Goal: Task Accomplishment & Management: Use online tool/utility

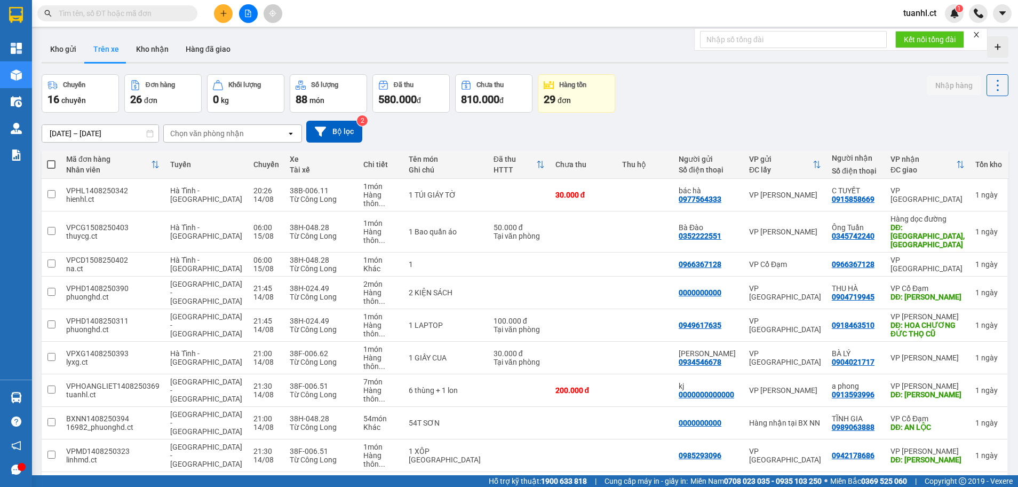
click at [106, 43] on button "Trên xe" at bounding box center [106, 49] width 43 height 26
click at [260, 131] on div "Chọn văn phòng nhận" at bounding box center [225, 133] width 123 height 17
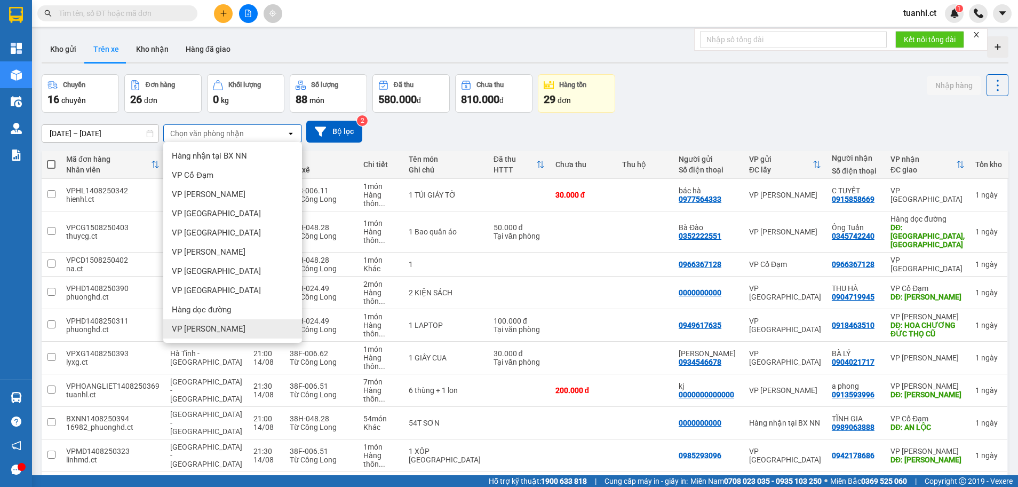
click at [227, 335] on div "VP [PERSON_NAME]" at bounding box center [232, 328] width 139 height 19
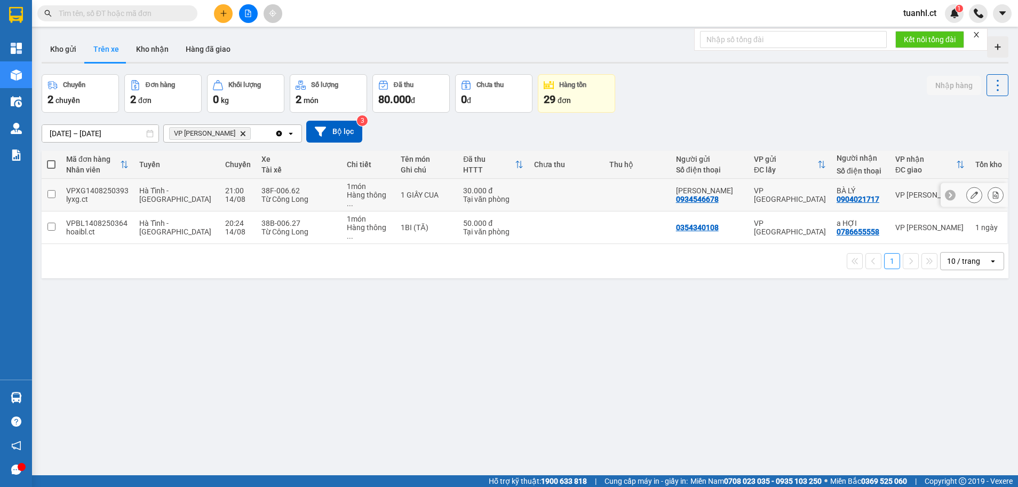
click at [51, 192] on input "checkbox" at bounding box center [51, 194] width 8 height 8
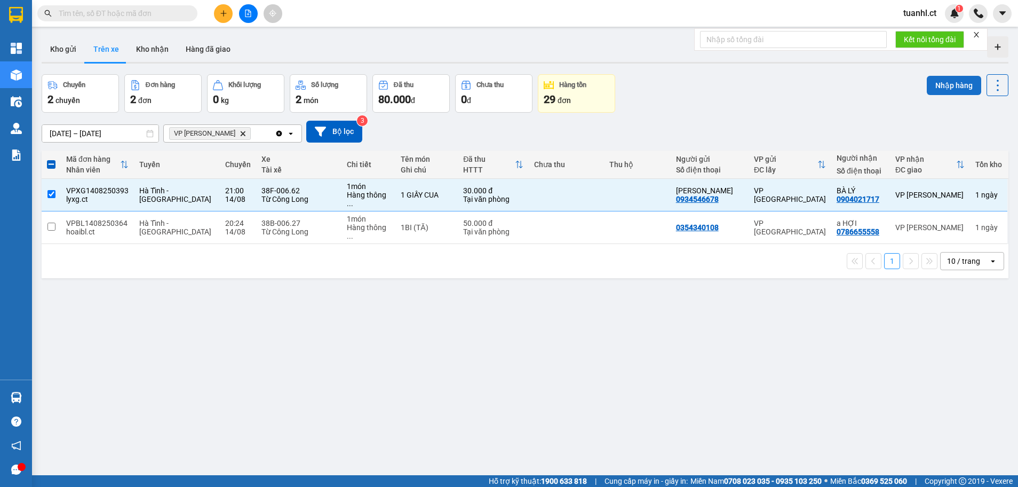
click at [934, 80] on button "Nhập hàng" at bounding box center [954, 85] width 54 height 19
checkbox input "false"
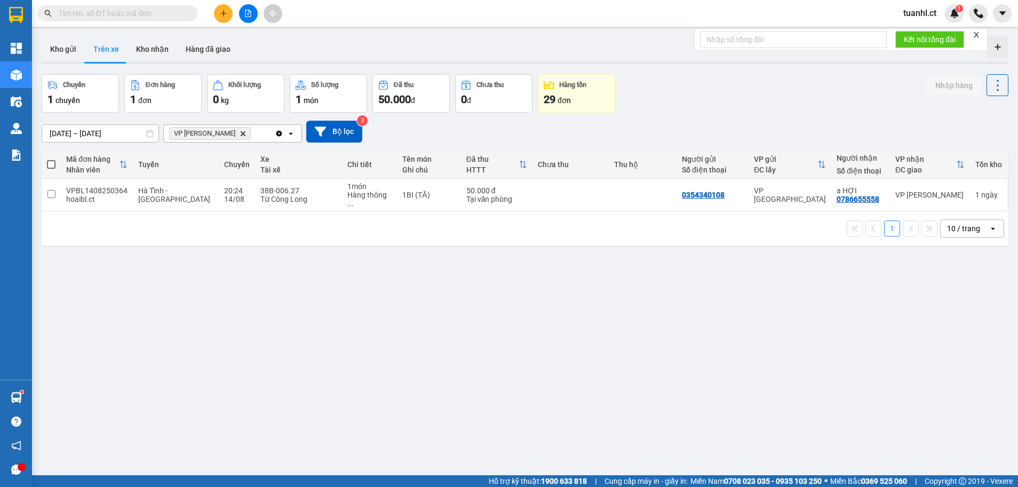
click at [125, 20] on span at bounding box center [117, 13] width 160 height 16
click at [124, 13] on input "text" at bounding box center [122, 13] width 126 height 12
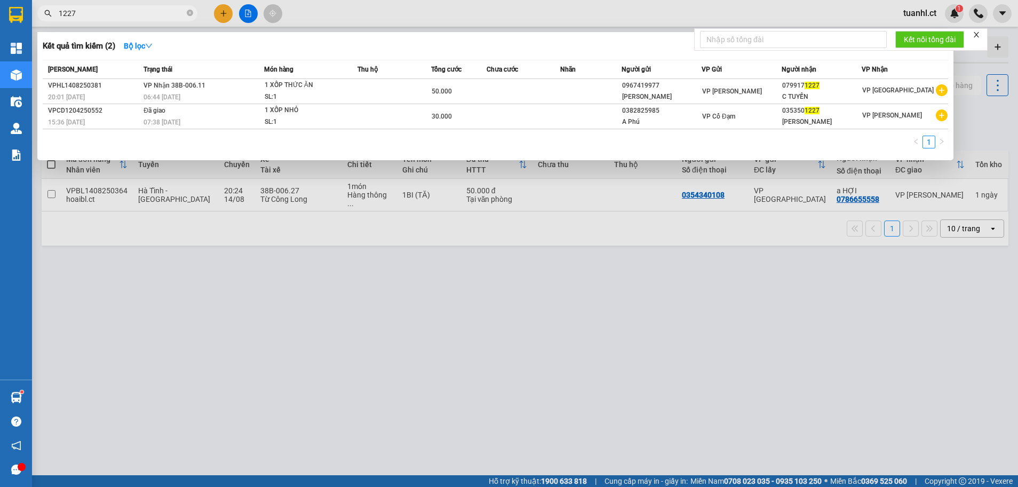
type input "1227"
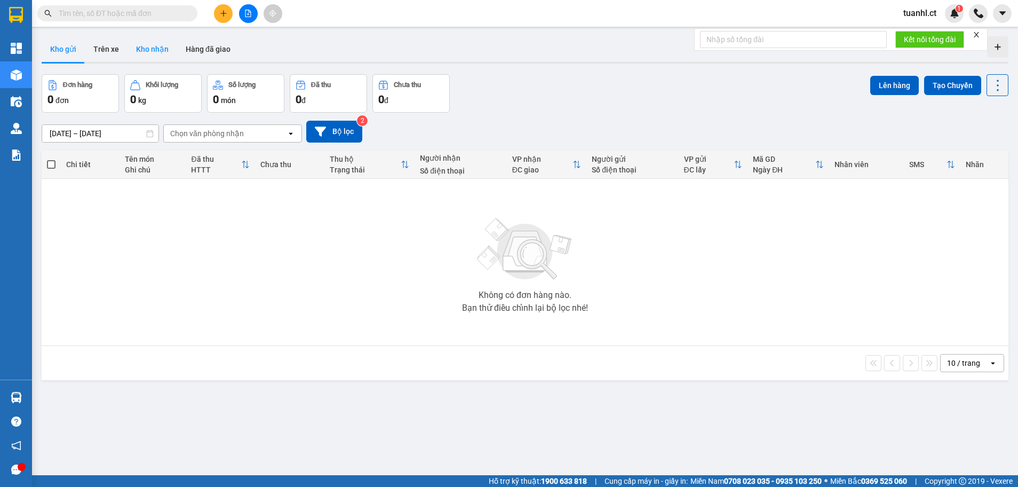
click at [165, 46] on button "Kho nhận" at bounding box center [153, 49] width 50 height 26
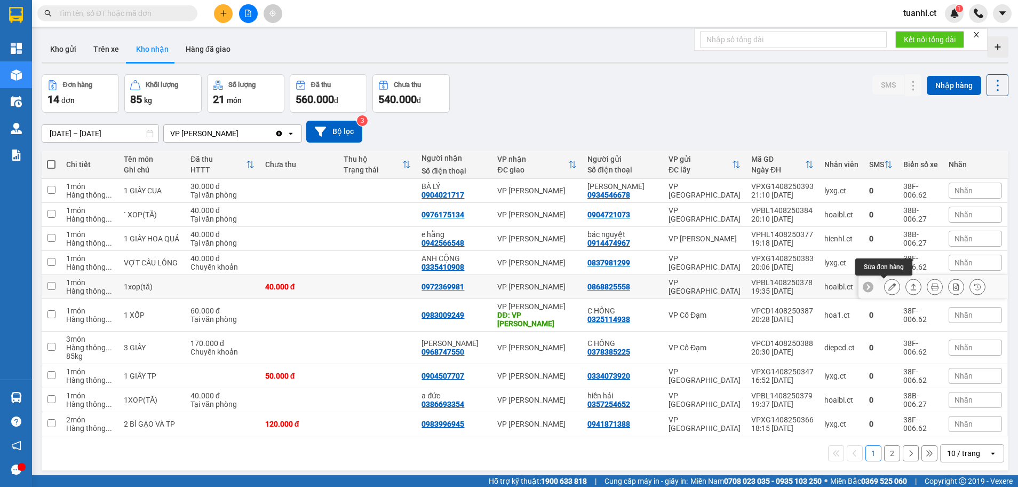
click at [889, 286] on icon at bounding box center [892, 286] width 7 height 7
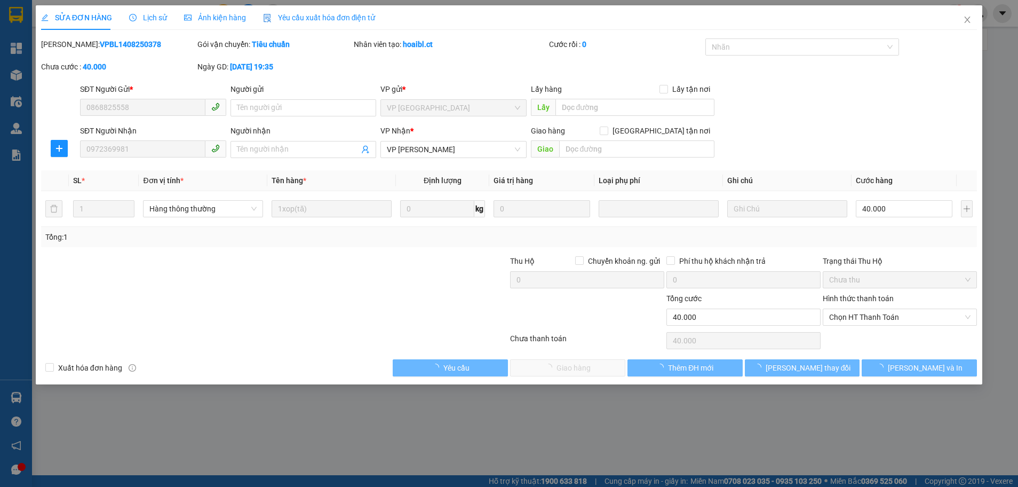
type input "0868825558"
type input "0972369981"
type input "40.000"
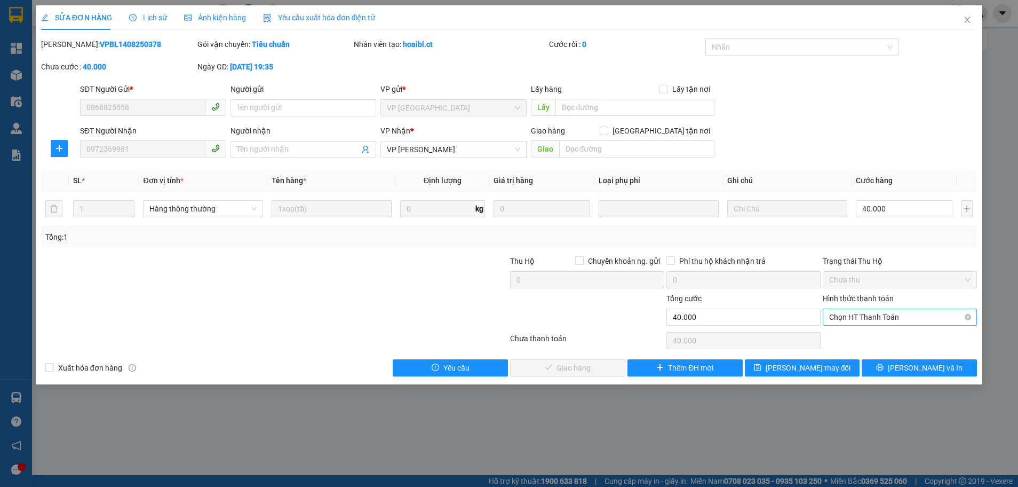
click at [867, 319] on span "Chọn HT Thanh Toán" at bounding box center [899, 317] width 141 height 16
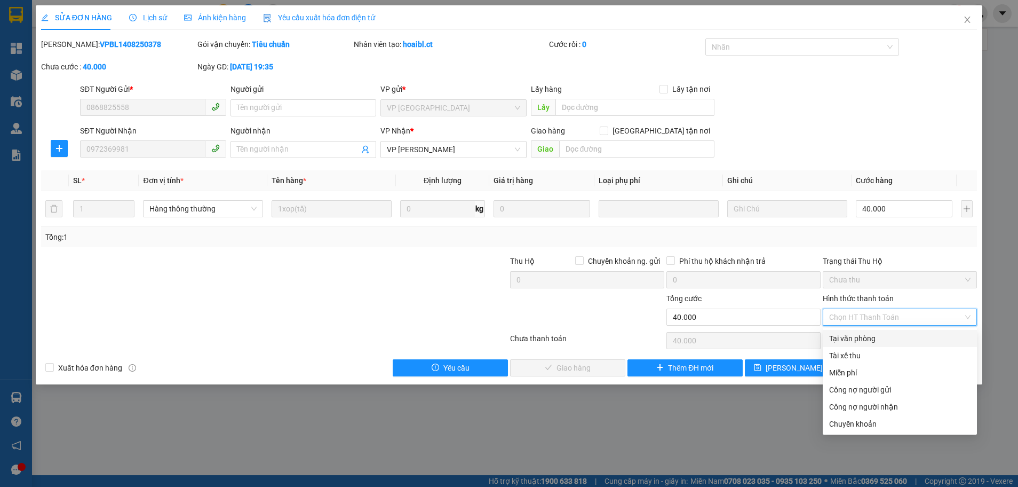
click at [859, 340] on div "Tại văn phòng" at bounding box center [899, 338] width 141 height 12
type input "0"
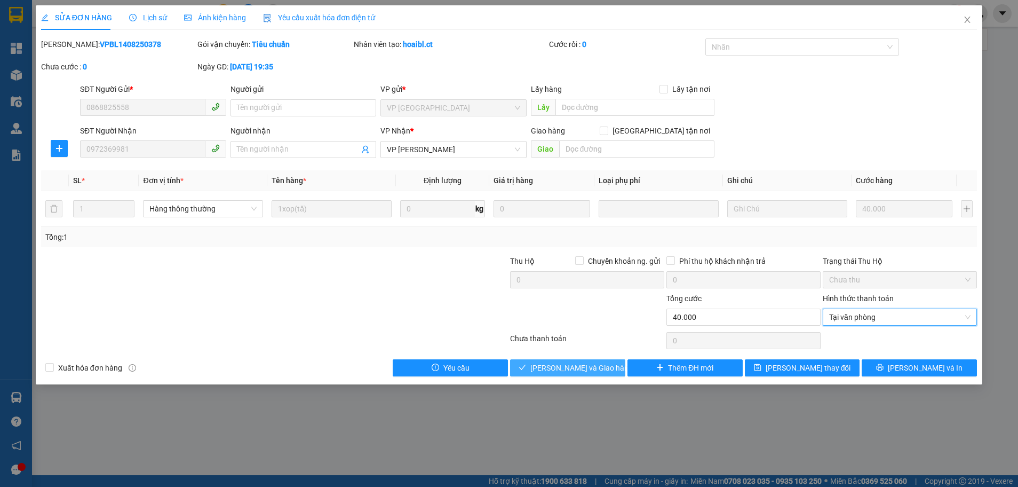
drag, startPoint x: 608, startPoint y: 369, endPoint x: 613, endPoint y: 363, distance: 7.2
click at [608, 369] on button "[PERSON_NAME] và Giao hàng" at bounding box center [567, 367] width 115 height 17
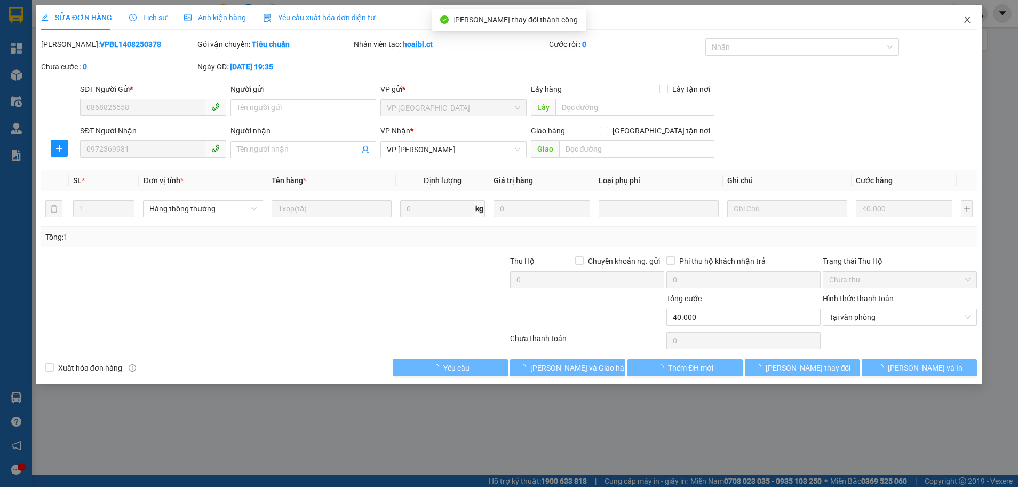
click at [968, 17] on icon "close" at bounding box center [967, 19] width 9 height 9
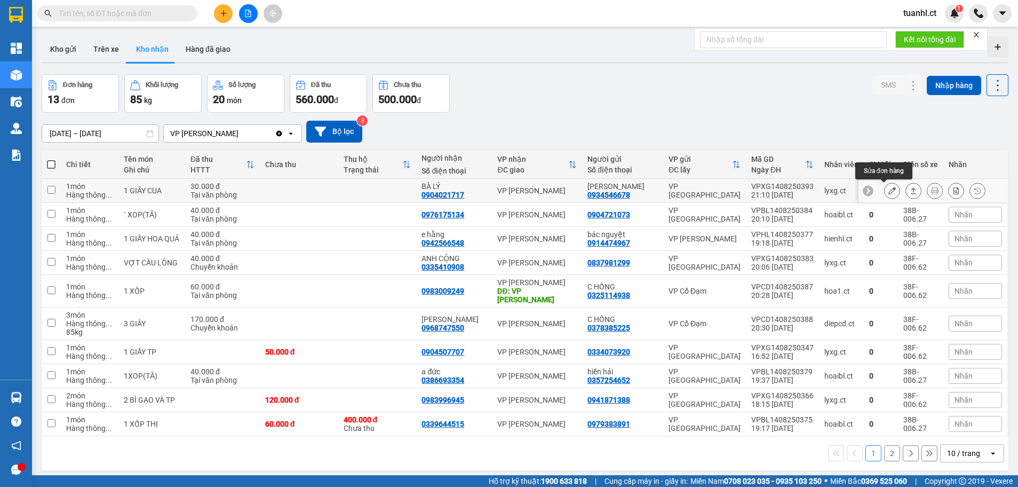
click at [889, 190] on icon at bounding box center [892, 190] width 7 height 7
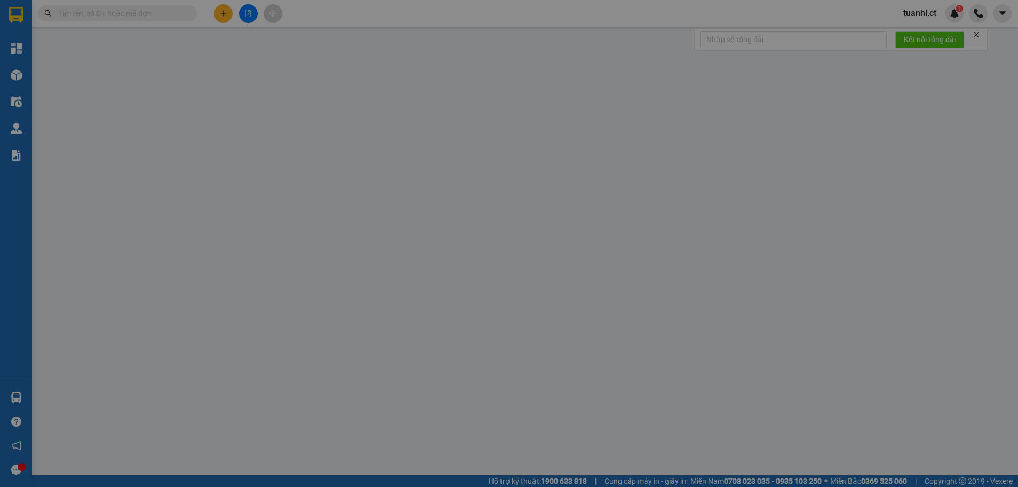
type input "0934546678"
type input "[PERSON_NAME]"
type input "0904021717"
type input "BÀ LÝ"
type input "30.000"
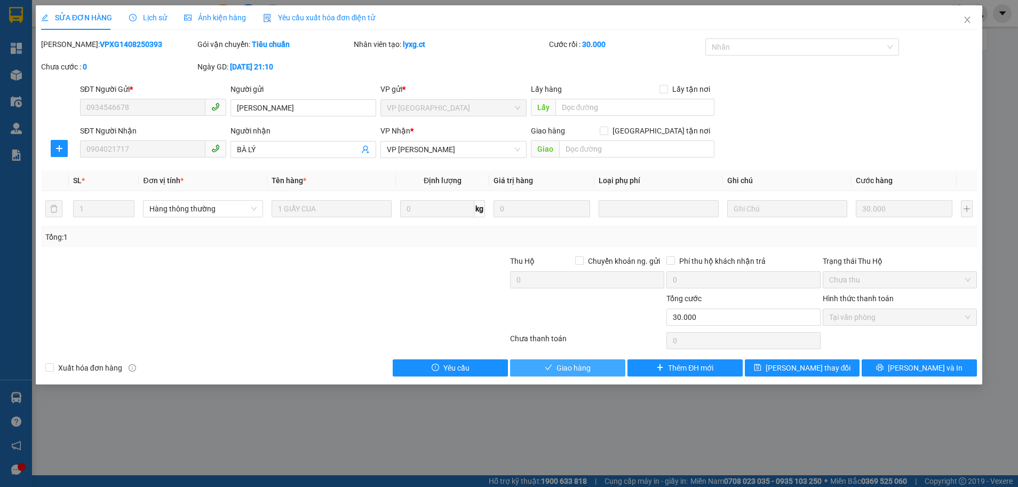
click at [550, 366] on icon "check" at bounding box center [548, 366] width 7 height 7
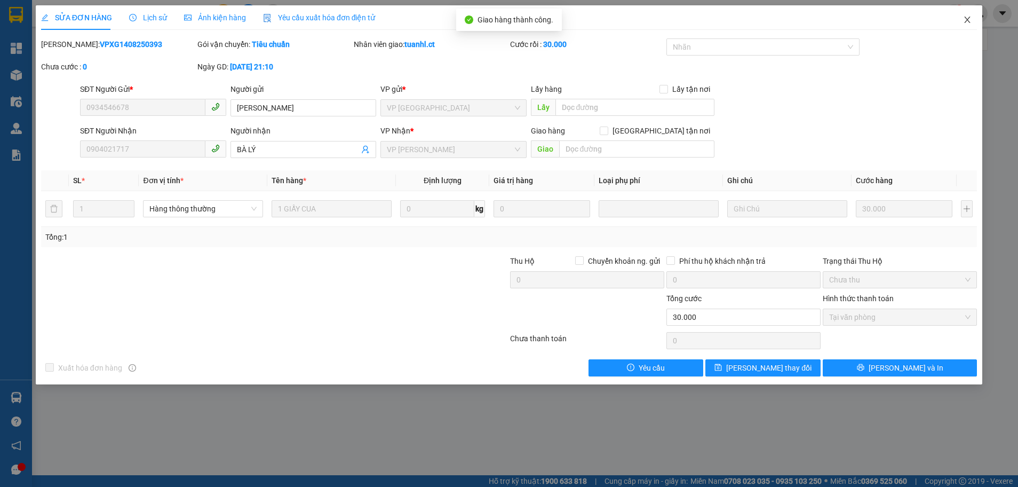
click at [966, 20] on icon "close" at bounding box center [967, 19] width 9 height 9
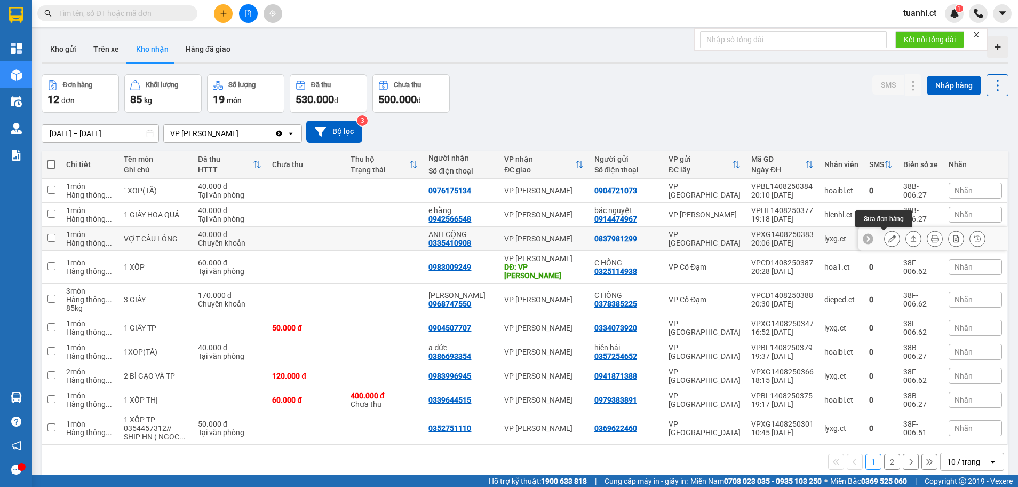
click at [885, 243] on button at bounding box center [892, 238] width 15 height 19
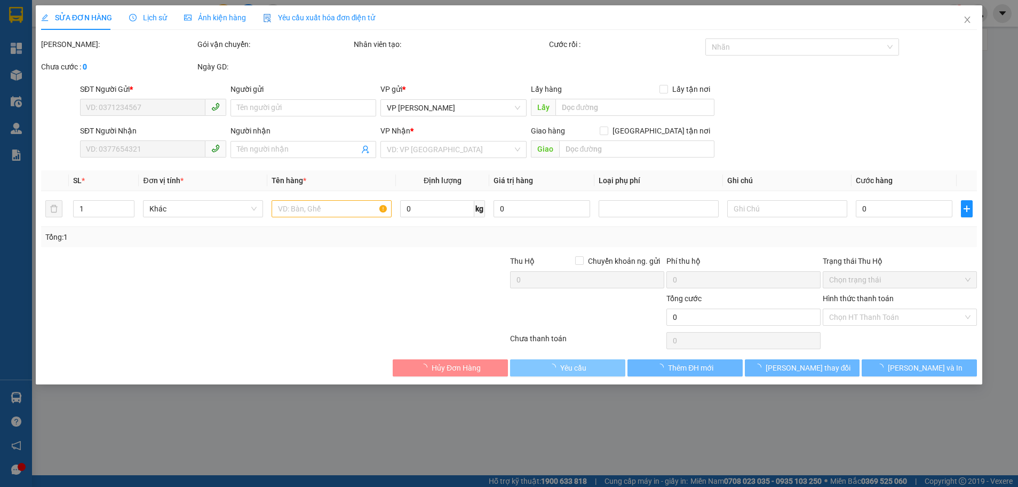
type input "0837981299"
type input "0335410908"
type input "ANH CỘNG"
type input "40.000"
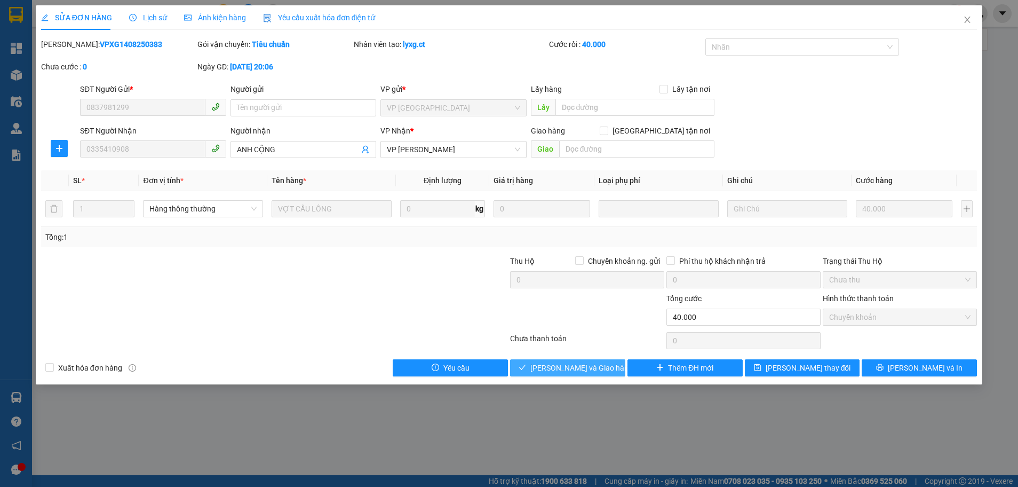
click at [569, 365] on span "[PERSON_NAME] và Giao hàng" at bounding box center [581, 368] width 102 height 12
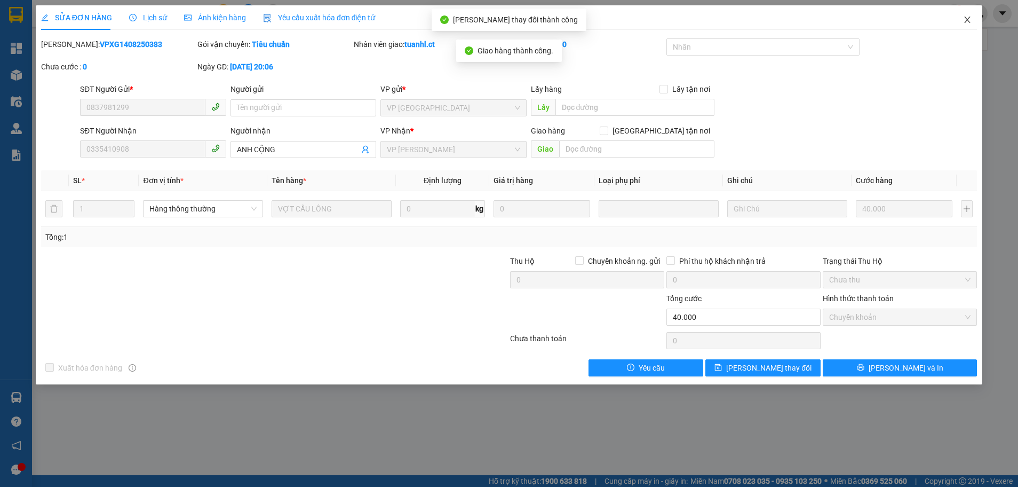
click at [971, 21] on icon "close" at bounding box center [967, 19] width 9 height 9
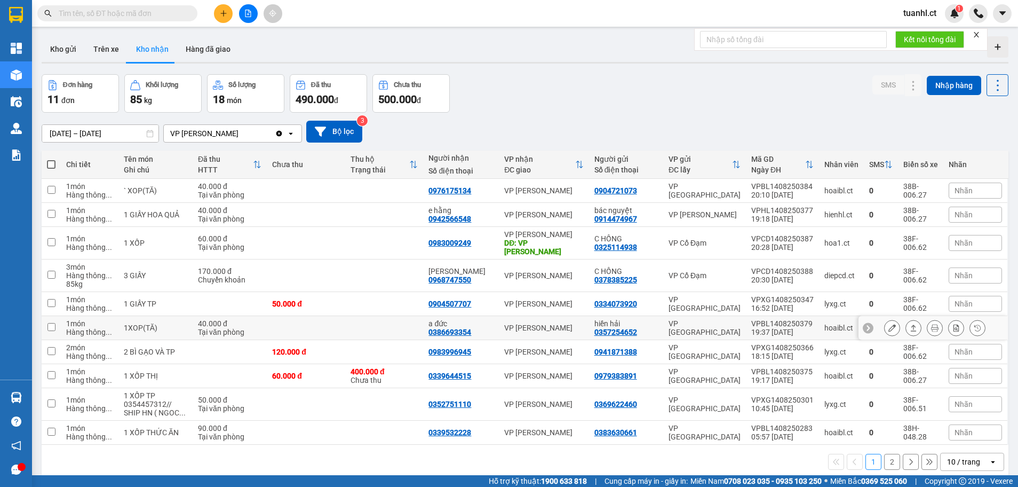
click at [885, 323] on button at bounding box center [892, 328] width 15 height 19
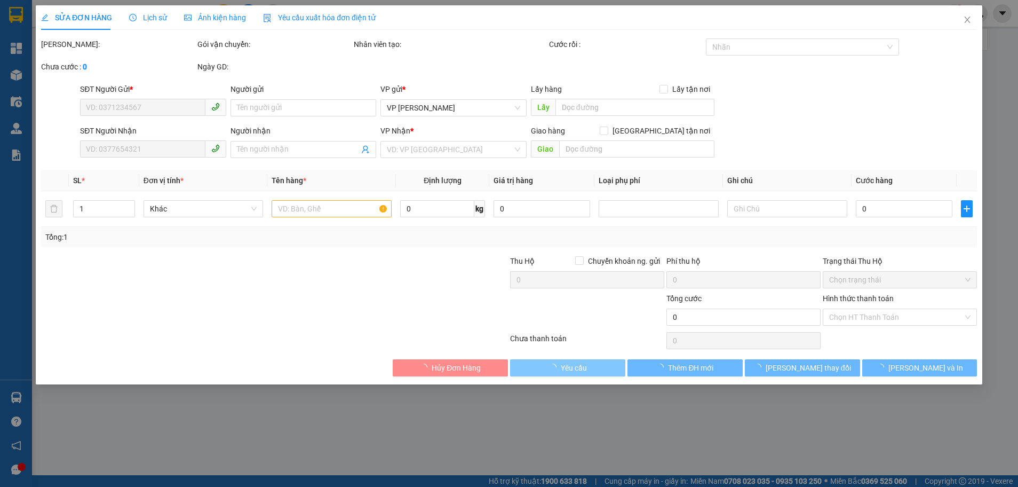
type input "0357254652"
type input "hiền hải"
type input "0386693354"
type input "a đức"
type input "40.000"
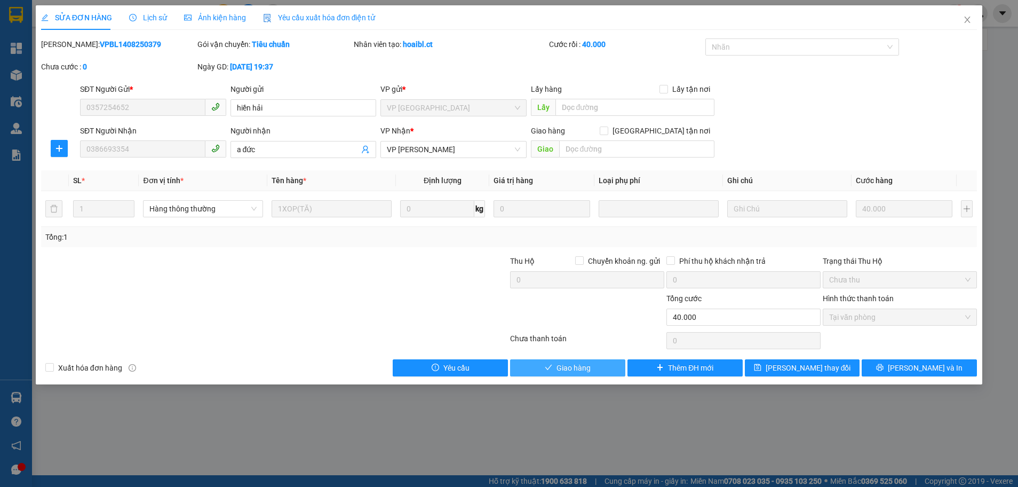
click at [573, 368] on span "Giao hàng" at bounding box center [574, 368] width 34 height 12
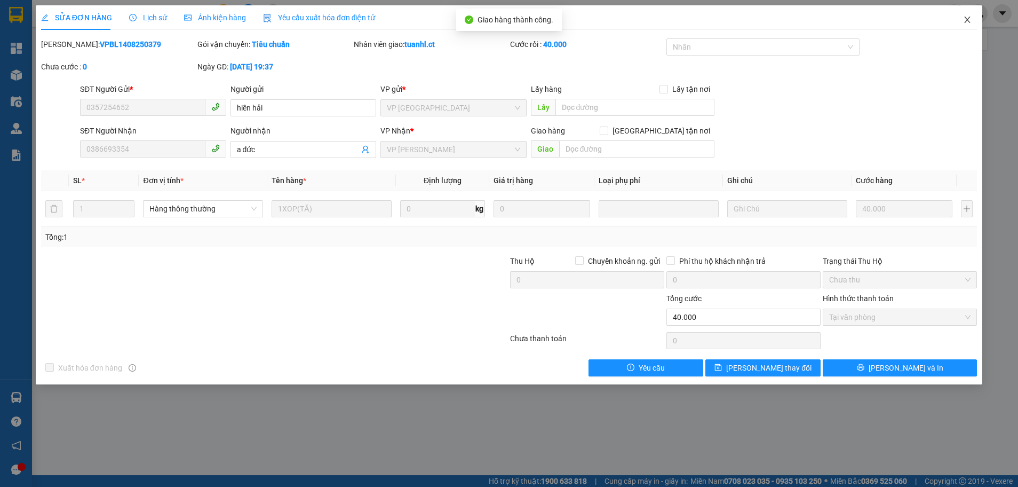
click at [965, 18] on icon "close" at bounding box center [968, 20] width 6 height 6
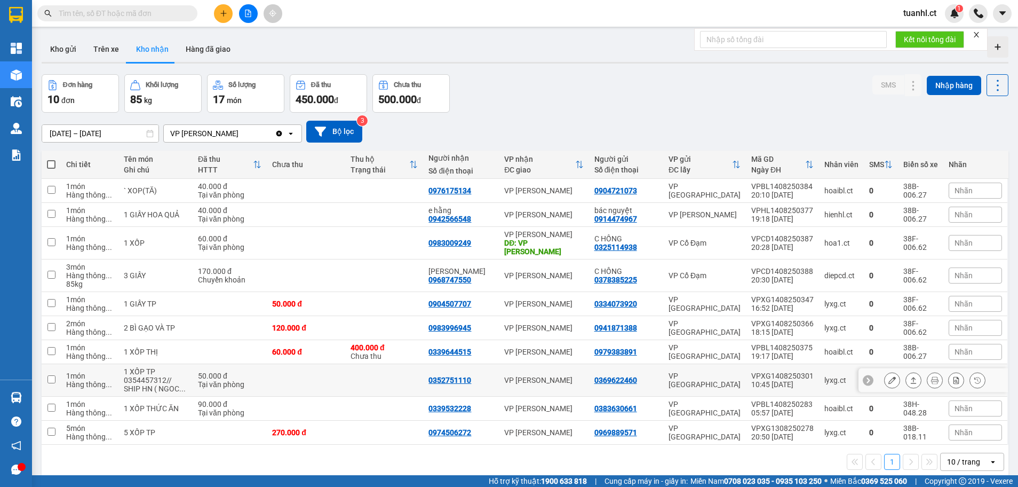
click at [885, 371] on button at bounding box center [892, 380] width 15 height 19
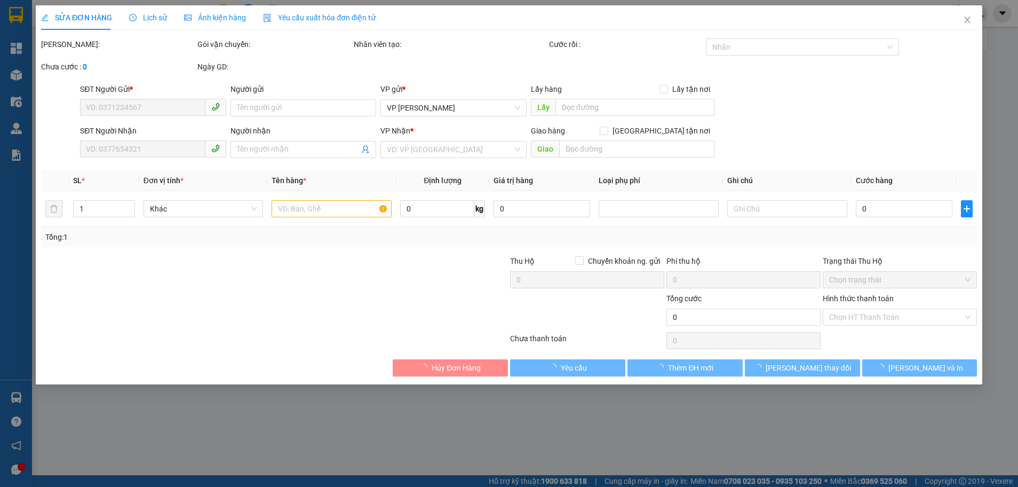
type input "0369622460"
type input "0352751110"
type input "50.000"
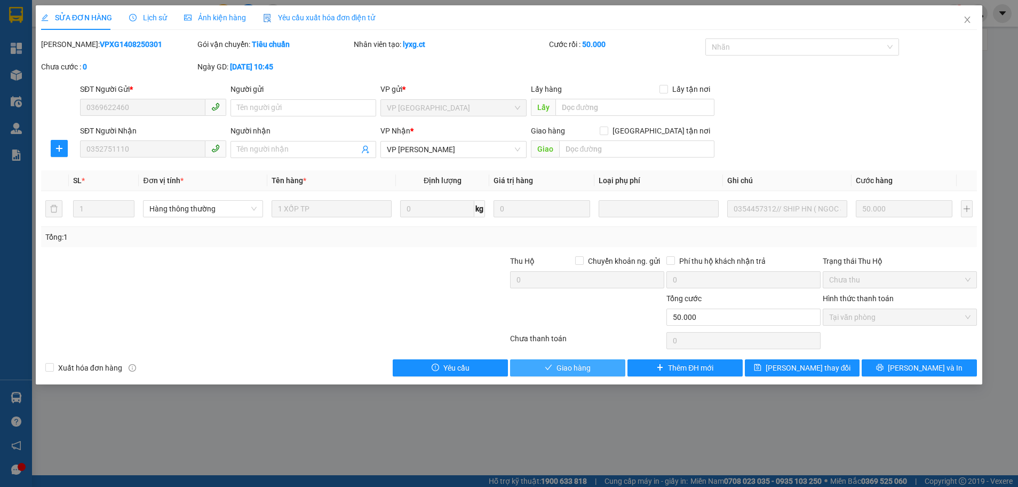
click at [565, 371] on span "Giao hàng" at bounding box center [574, 368] width 34 height 12
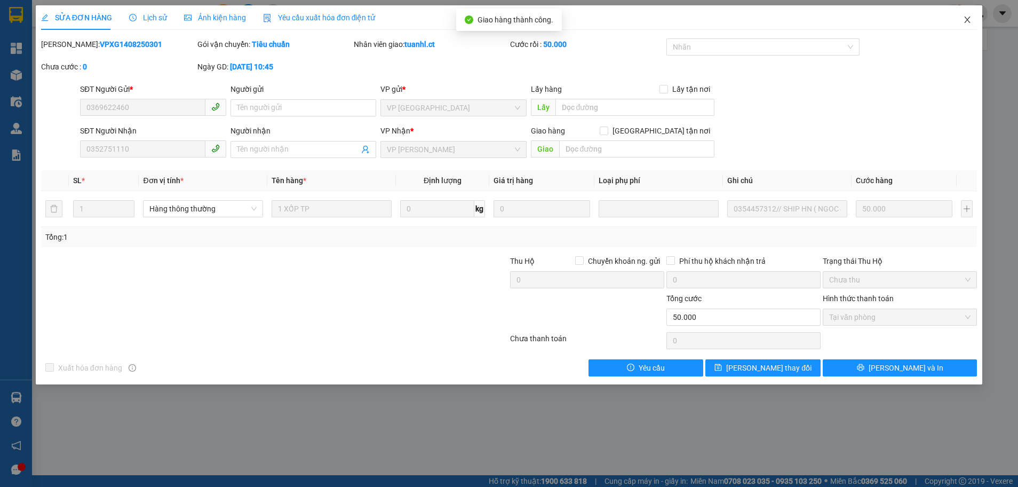
click at [970, 16] on icon "close" at bounding box center [967, 19] width 9 height 9
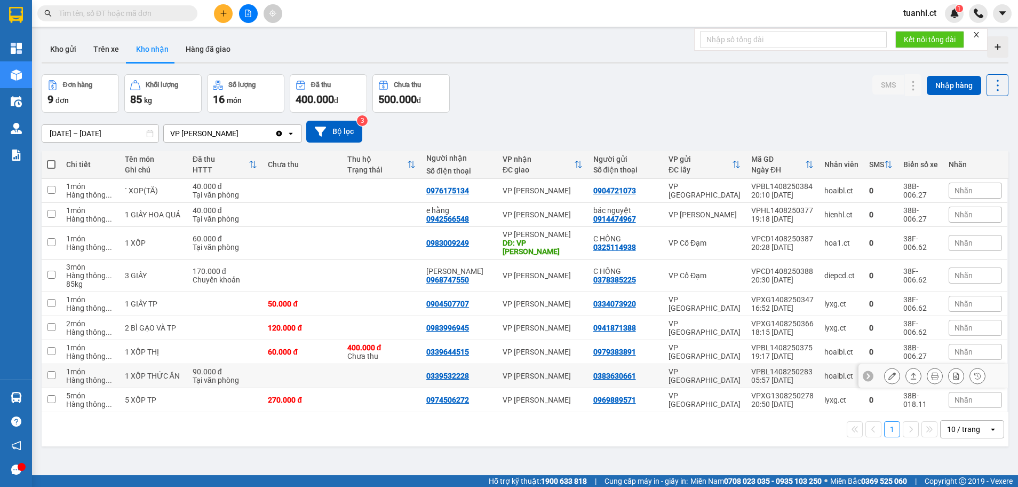
click at [888, 367] on button at bounding box center [892, 376] width 15 height 19
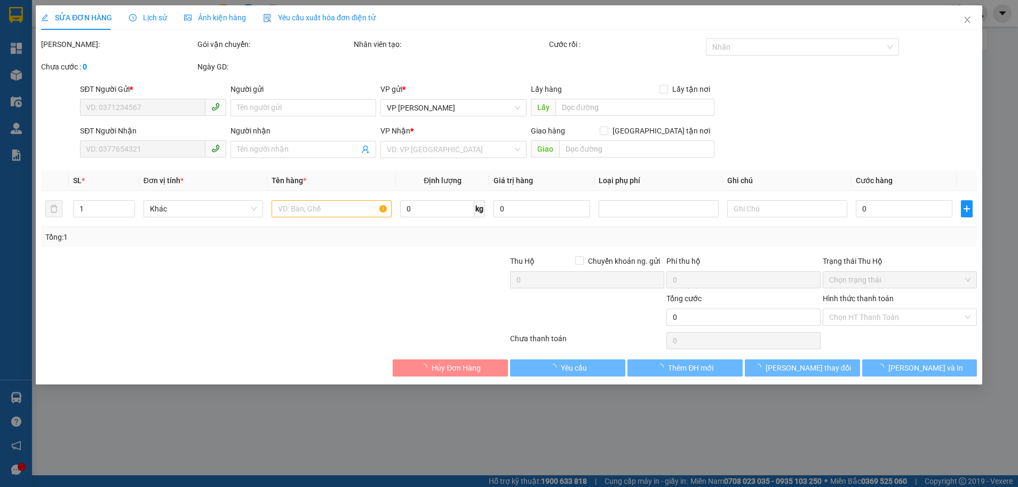
type input "0383630661"
type input "0339532228"
type input "90.000"
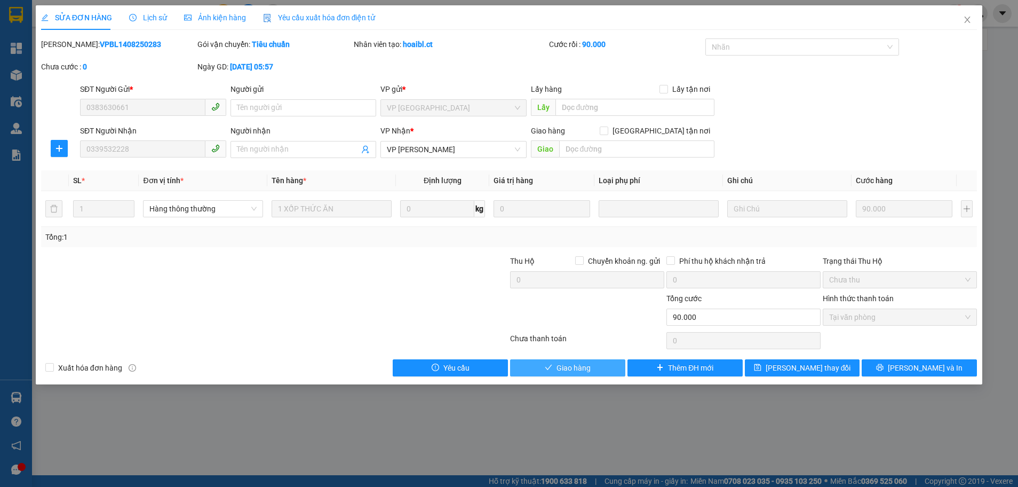
click at [556, 363] on button "Giao hàng" at bounding box center [567, 367] width 115 height 17
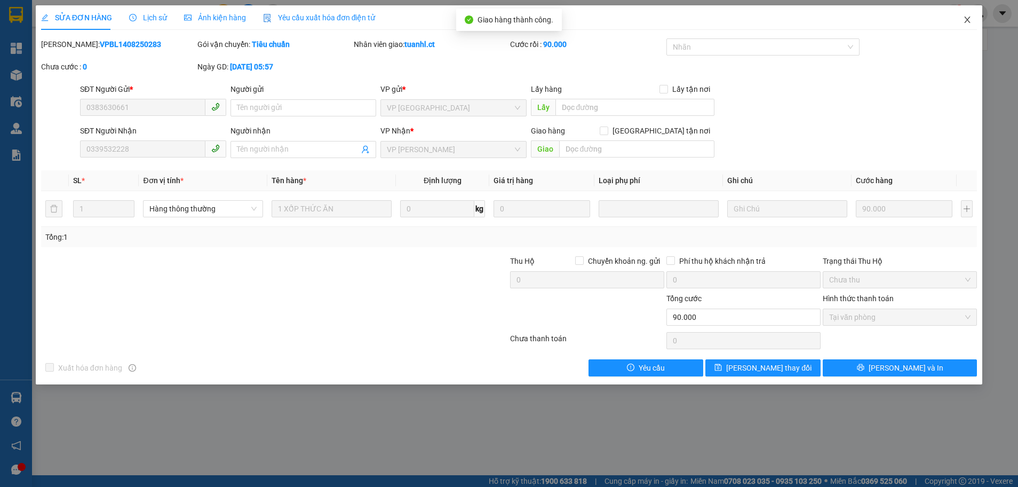
click at [971, 12] on span "Close" at bounding box center [968, 20] width 30 height 30
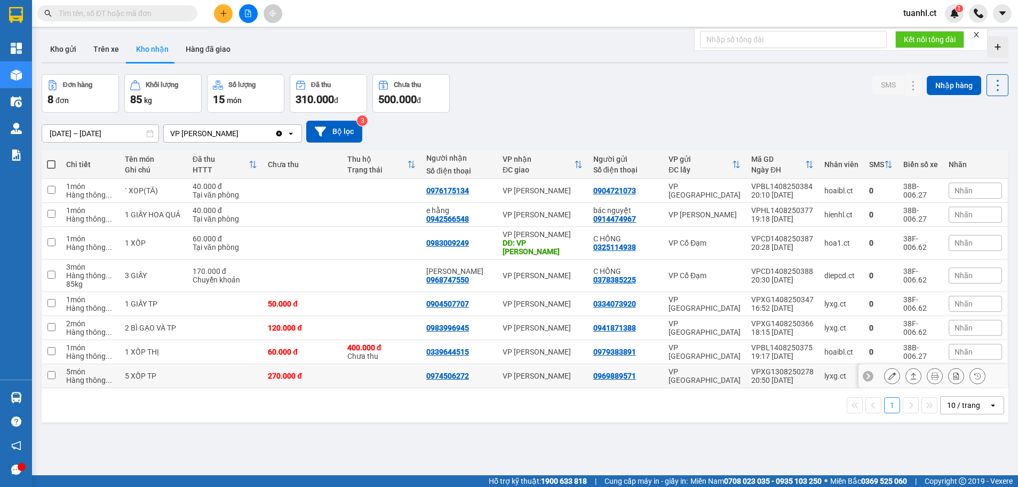
click at [889, 372] on icon at bounding box center [892, 375] width 7 height 7
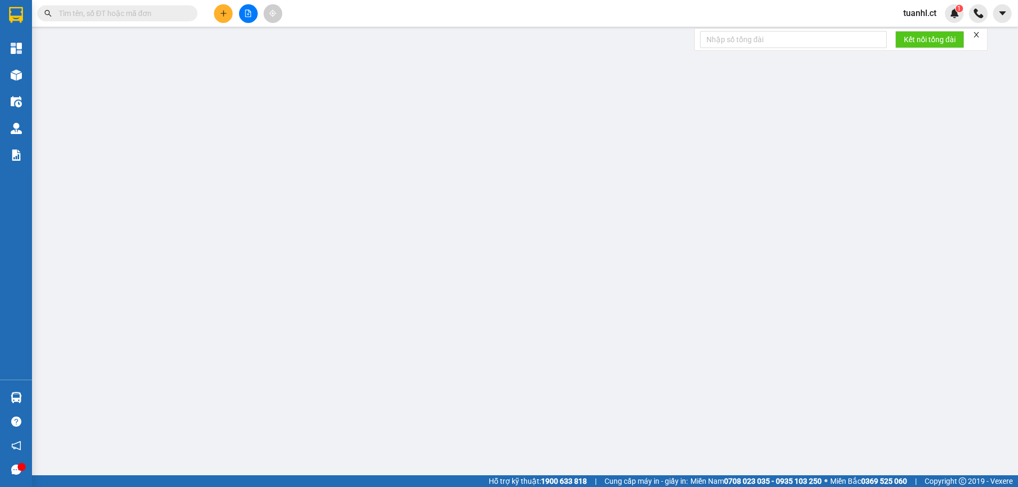
type input "0969889571"
type input "0974506272"
type input "270.000"
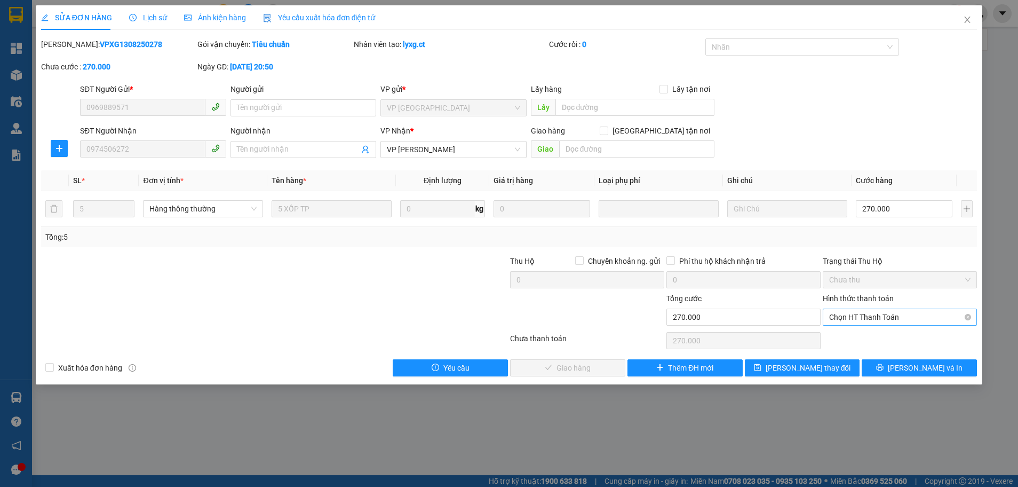
click at [859, 321] on span "Chọn HT Thanh Toán" at bounding box center [899, 317] width 141 height 16
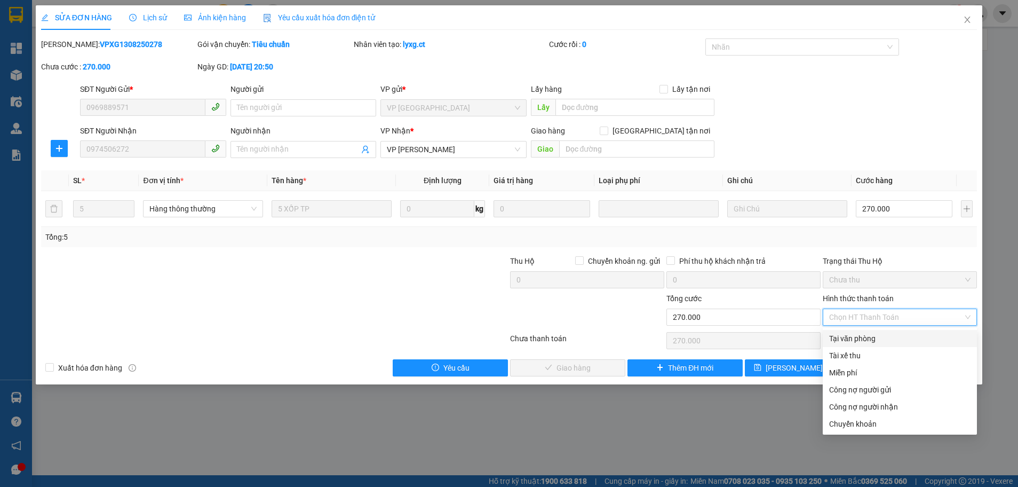
click at [853, 333] on div "Tại văn phòng" at bounding box center [899, 338] width 141 height 12
type input "0"
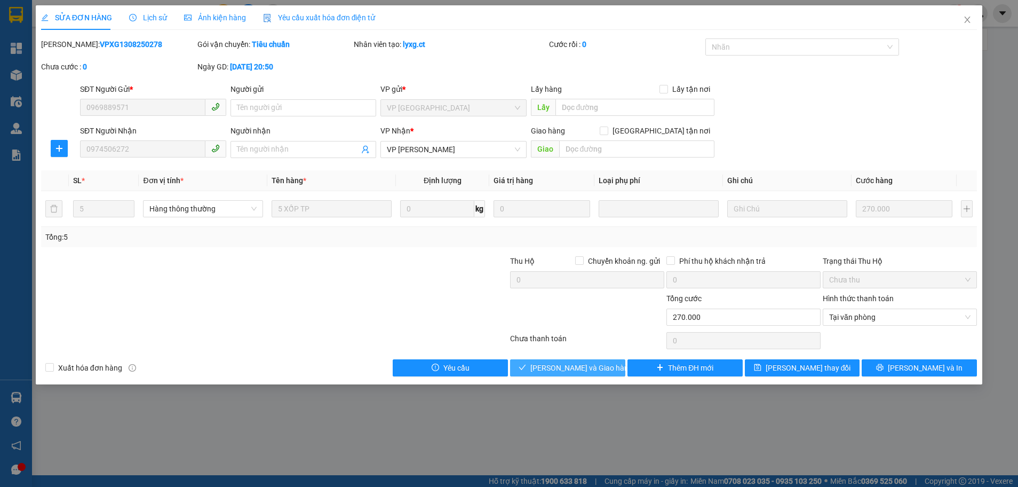
click at [554, 371] on span "[PERSON_NAME] và Giao hàng" at bounding box center [581, 368] width 102 height 12
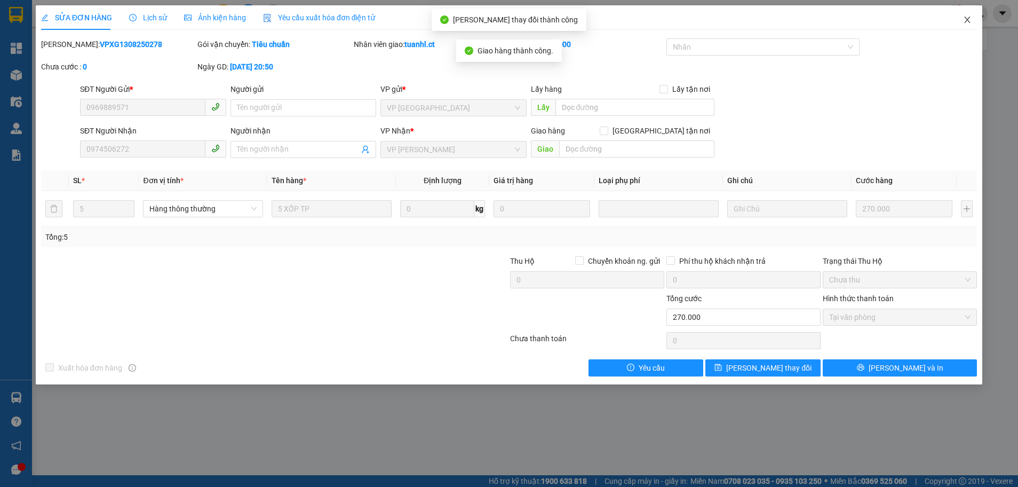
click at [969, 25] on span "Close" at bounding box center [968, 20] width 30 height 30
